Goal: Information Seeking & Learning: Learn about a topic

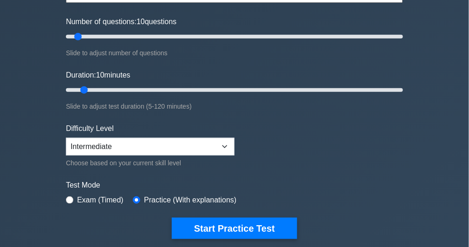
scroll to position [111, 0]
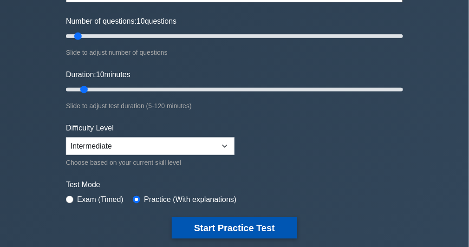
click at [204, 219] on button "Start Practice Test" at bounding box center [234, 227] width 125 height 21
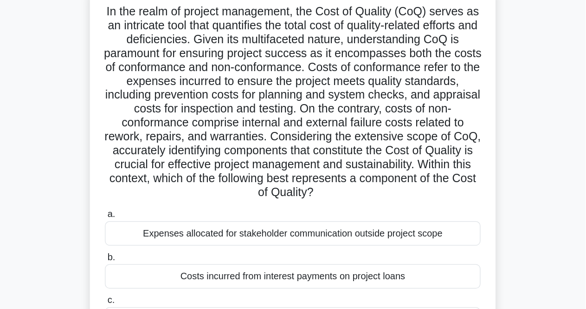
scroll to position [37, 0]
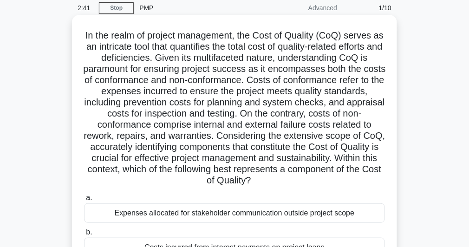
click at [253, 133] on h5 "In the realm of project management, the Cost of Quality (CoQ) serves as an intr…" at bounding box center [234, 108] width 303 height 157
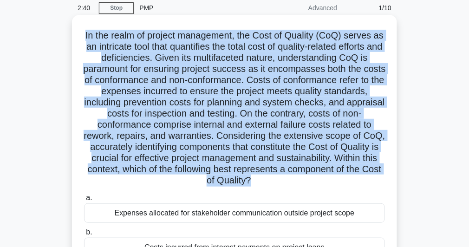
click at [253, 133] on h5 "In the realm of project management, the Cost of Quality (CoQ) serves as an intr…" at bounding box center [234, 108] width 303 height 157
click at [275, 167] on h5 "In the realm of project management, the Cost of Quality (CoQ) serves as an intr…" at bounding box center [234, 108] width 303 height 157
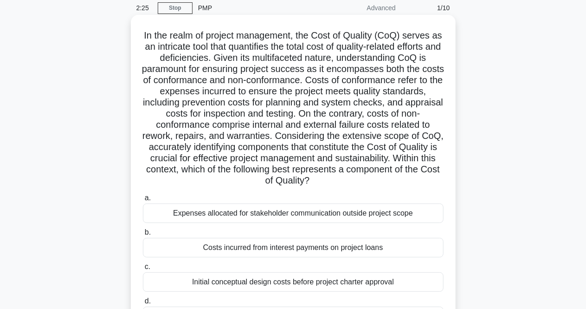
drag, startPoint x: 149, startPoint y: 34, endPoint x: 389, endPoint y: 188, distance: 285.3
click at [389, 188] on div "In the realm of project management, the Cost of Quality (CoQ) serves as an intr…" at bounding box center [293, 184] width 317 height 331
copy h5 "In the realm of project management, the Cost of Quality (CoQ) serves as an intr…"
